Goal: Task Accomplishment & Management: Complete application form

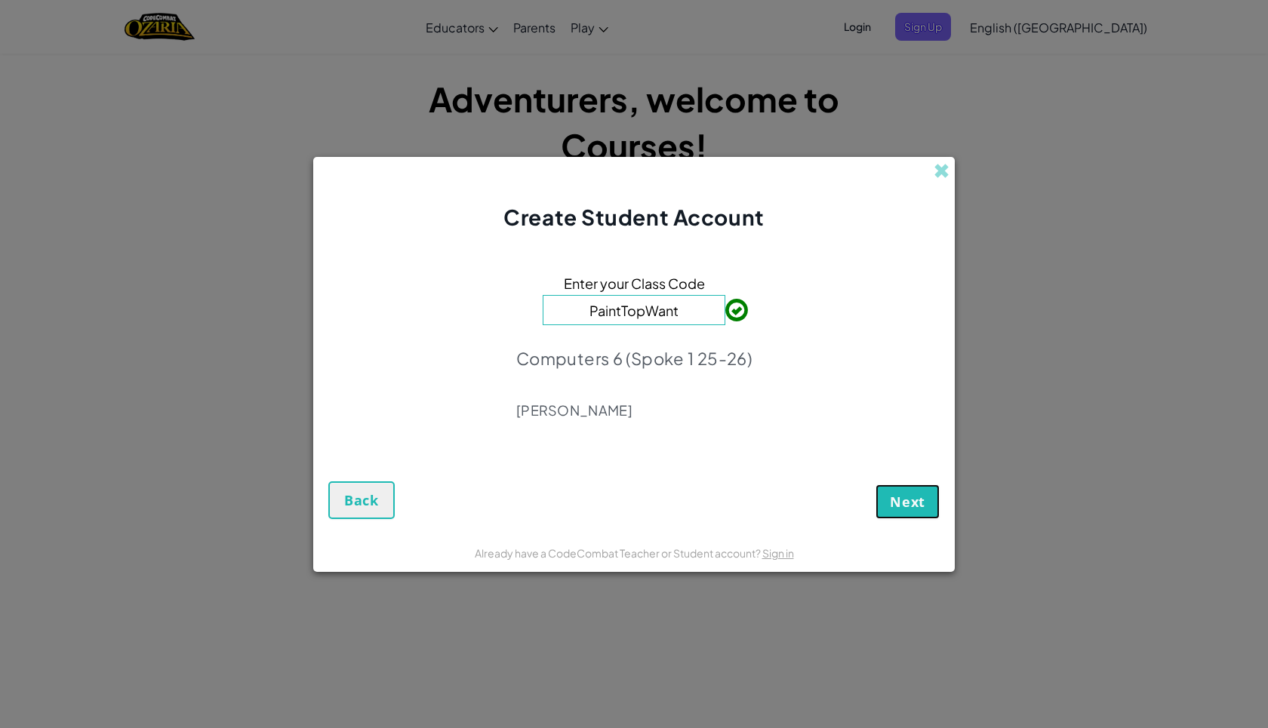
click at [919, 510] on span "Next" at bounding box center [907, 502] width 35 height 18
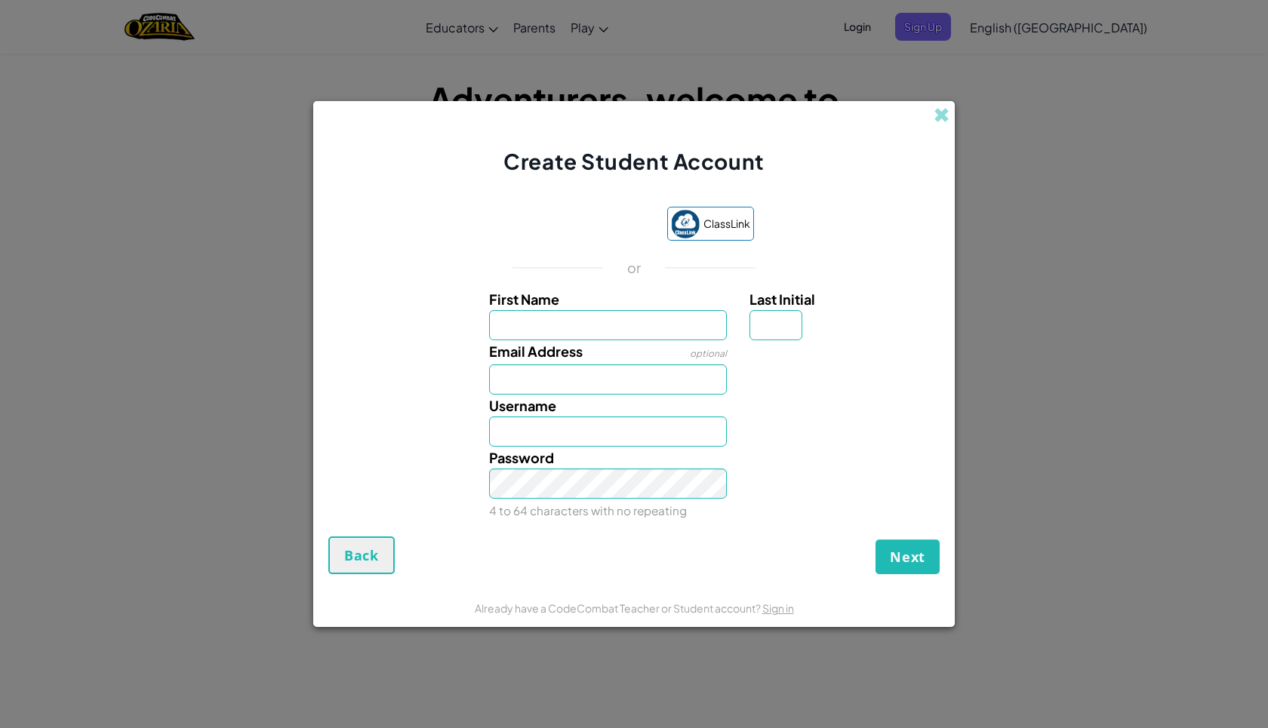
click at [567, 227] on div "Sign in with Google. Opens in new tab" at bounding box center [583, 225] width 137 height 33
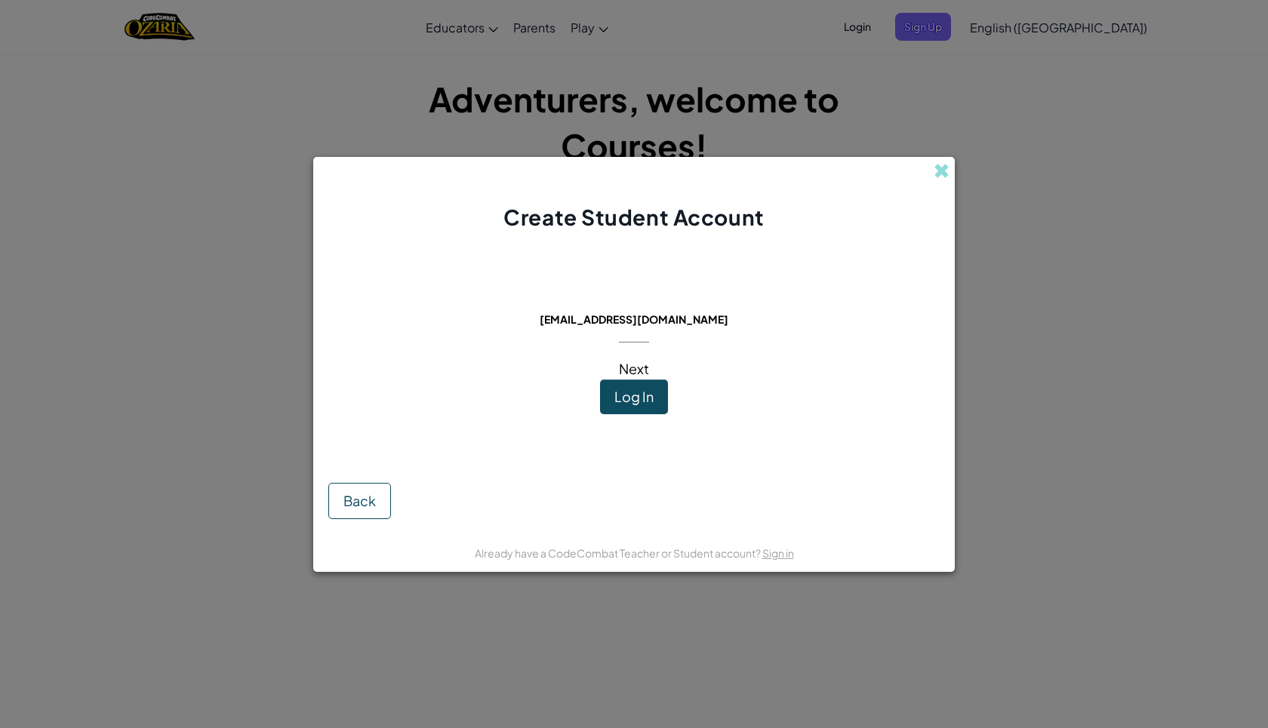
click at [634, 369] on span "Next" at bounding box center [634, 368] width 30 height 17
click at [654, 412] on button "Log In" at bounding box center [634, 397] width 68 height 35
